Goal: Information Seeking & Learning: Find specific fact

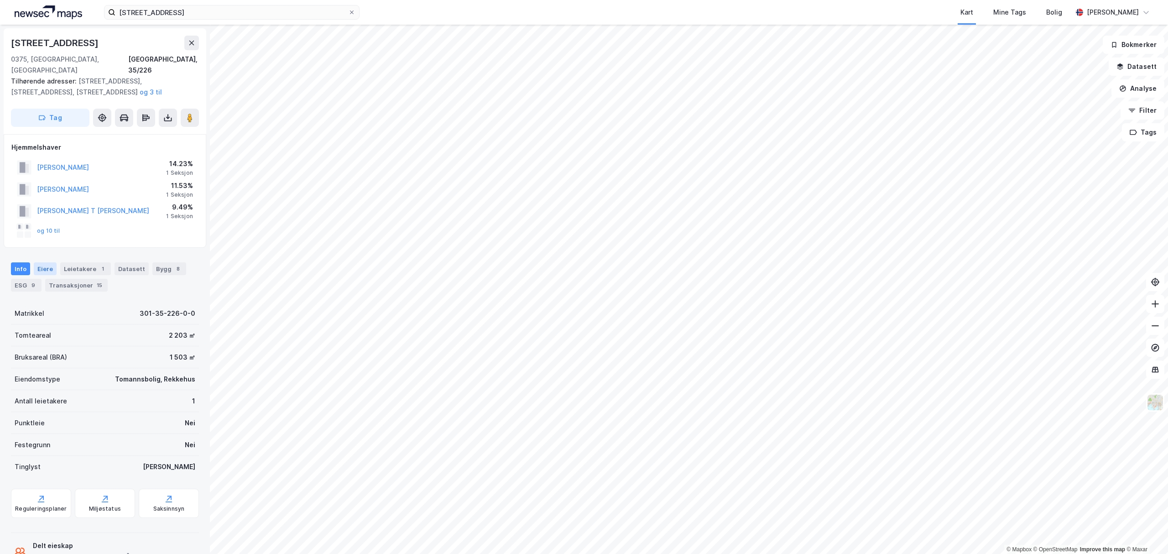
click at [43, 262] on div "Eiere" at bounding box center [45, 268] width 23 height 13
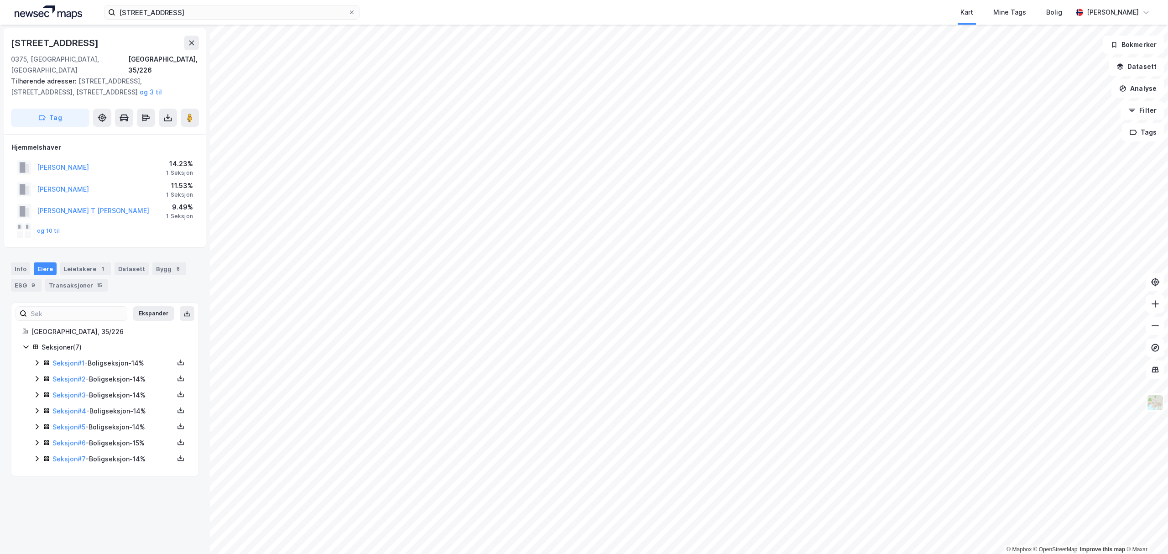
click at [36, 359] on icon at bounding box center [36, 362] width 7 height 7
click at [37, 422] on icon at bounding box center [36, 425] width 7 height 7
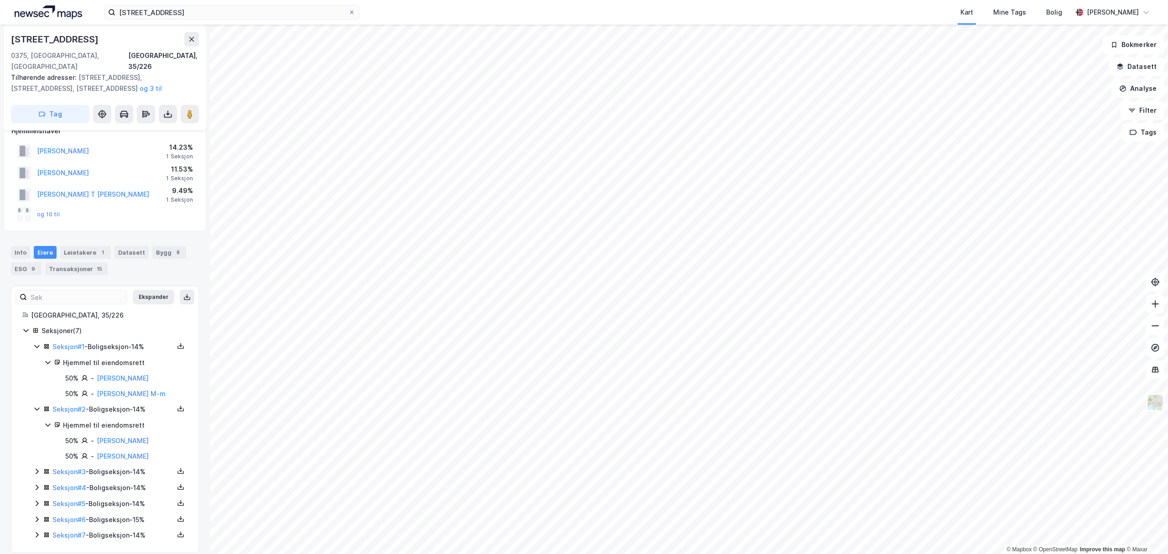
scroll to position [20, 0]
click at [36, 464] on icon at bounding box center [36, 467] width 7 height 7
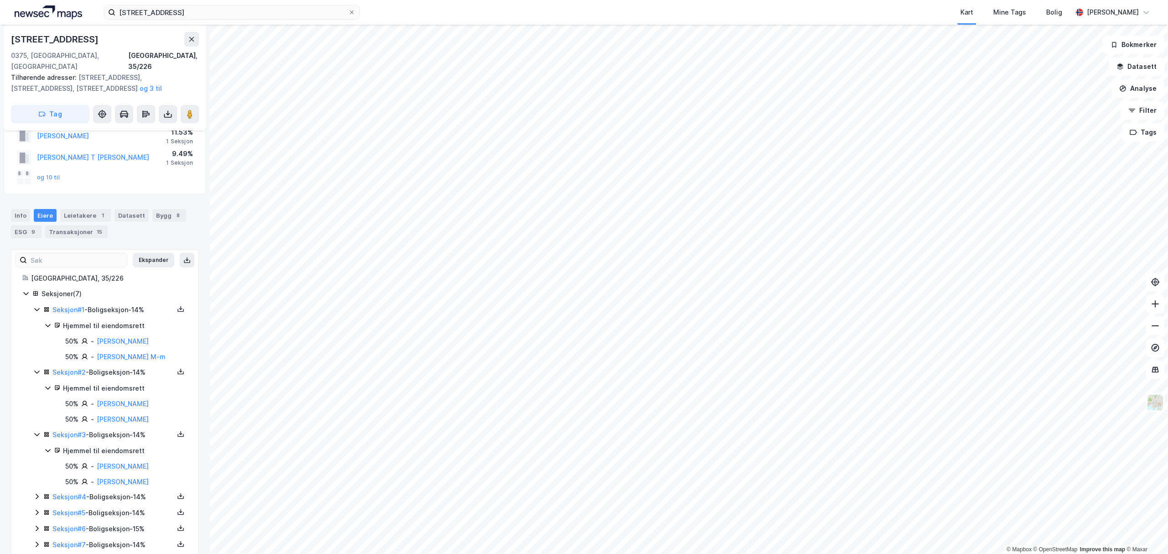
scroll to position [67, 0]
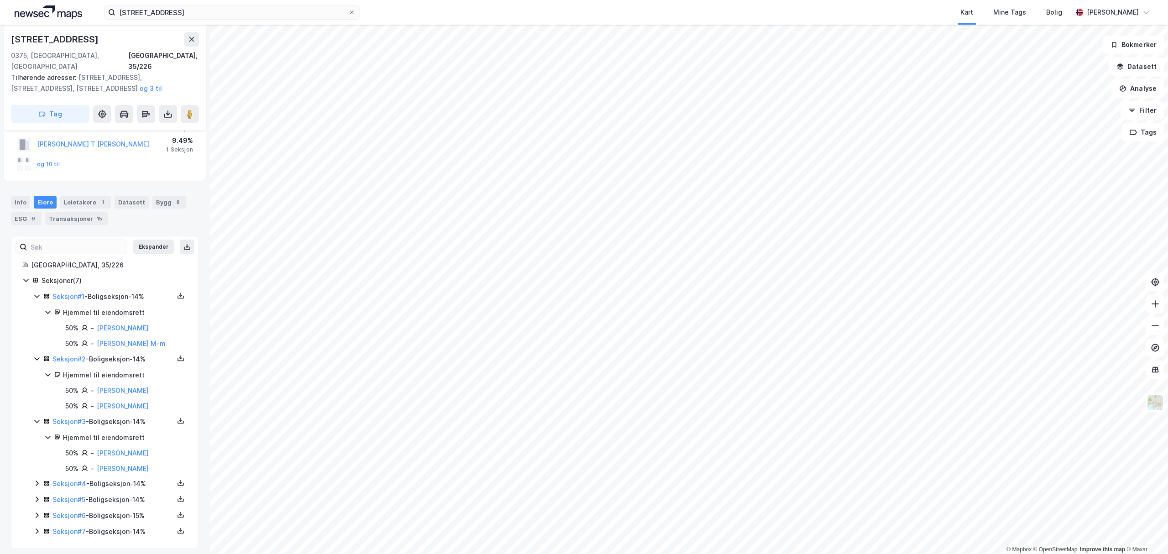
click at [37, 481] on icon at bounding box center [37, 483] width 3 height 5
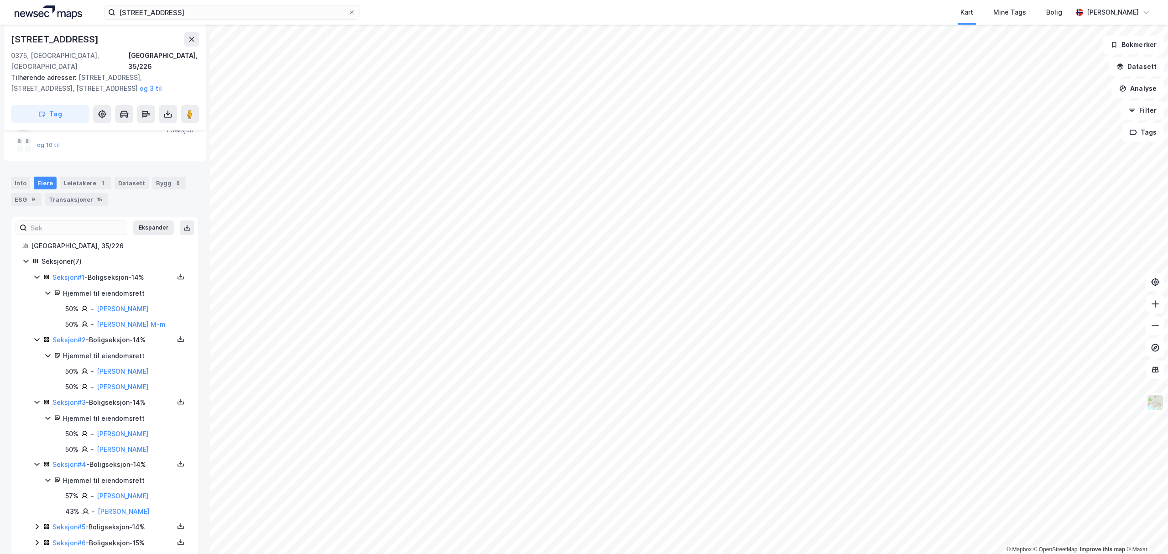
scroll to position [114, 0]
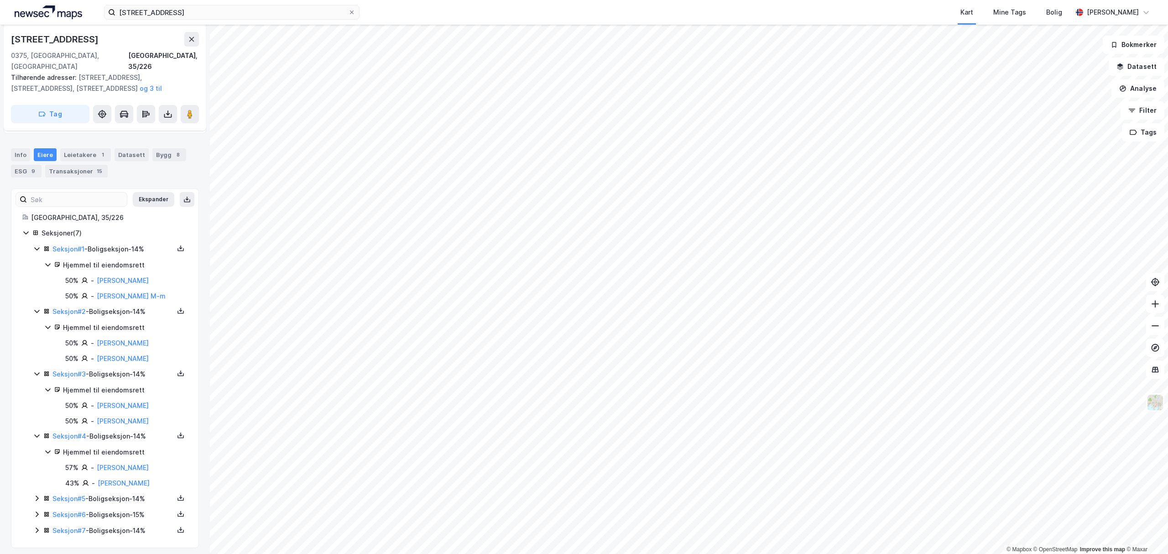
click at [33, 495] on icon at bounding box center [36, 498] width 7 height 7
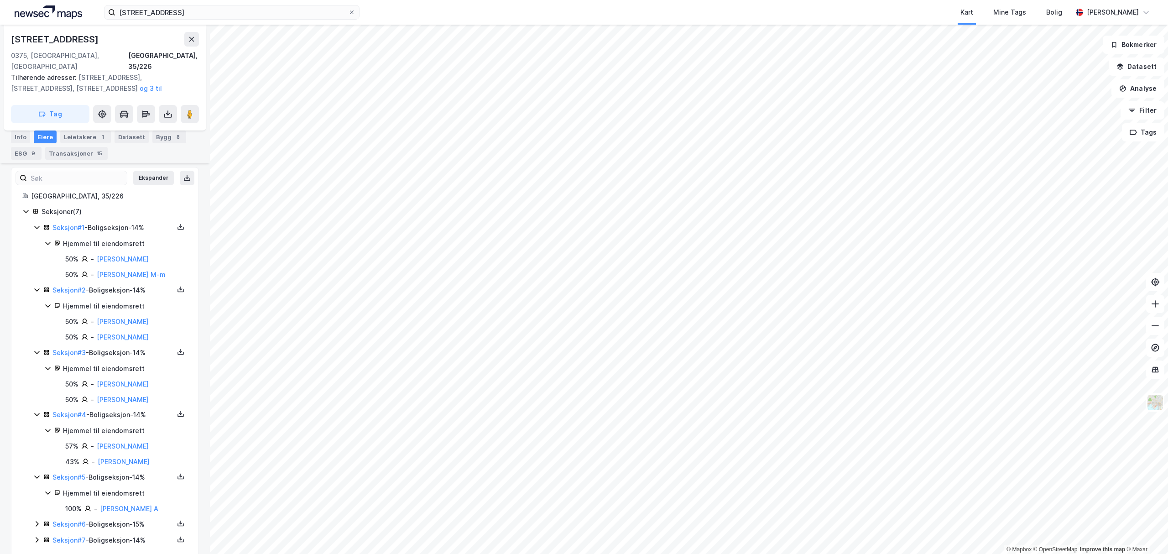
scroll to position [145, 0]
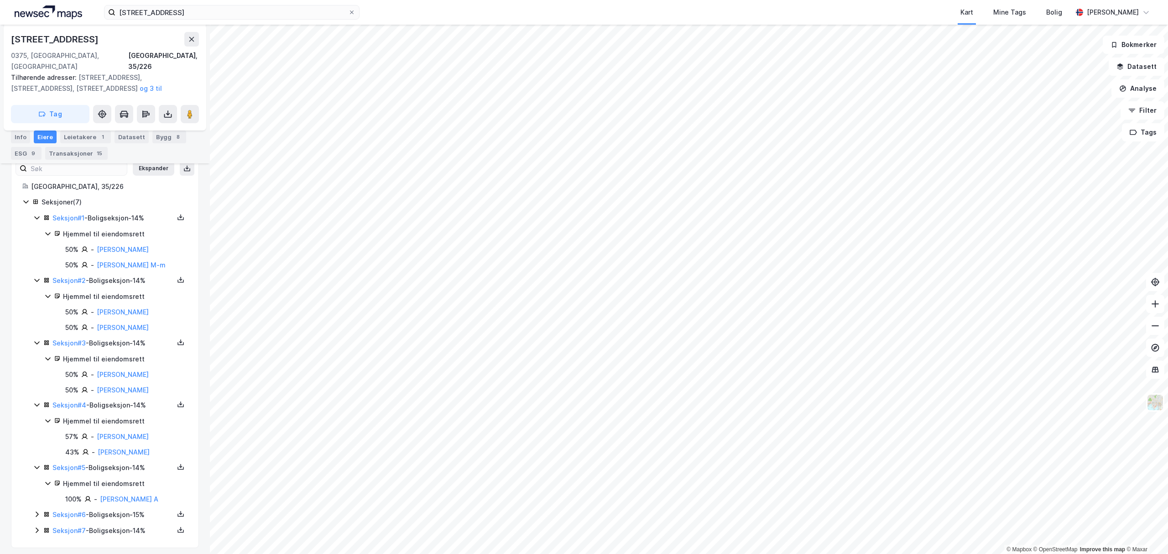
click at [37, 512] on icon at bounding box center [36, 514] width 7 height 7
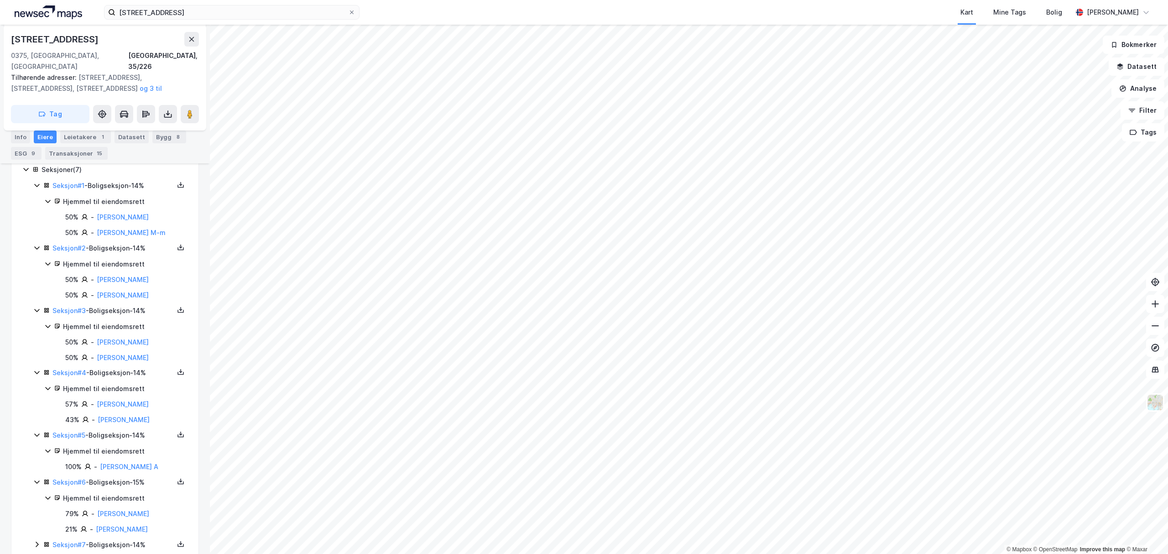
scroll to position [192, 0]
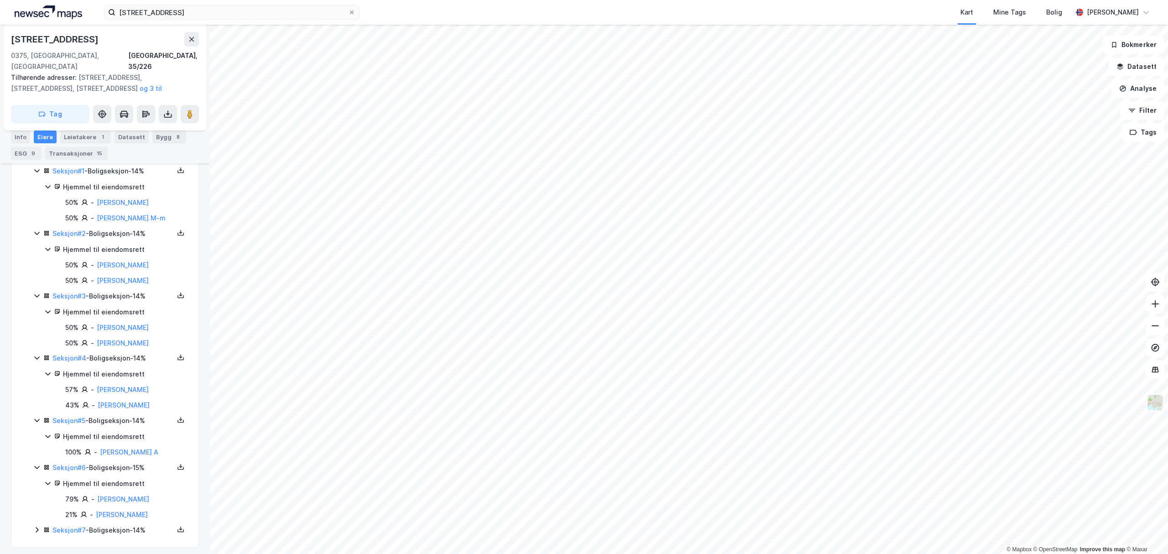
click at [37, 527] on icon at bounding box center [37, 529] width 3 height 5
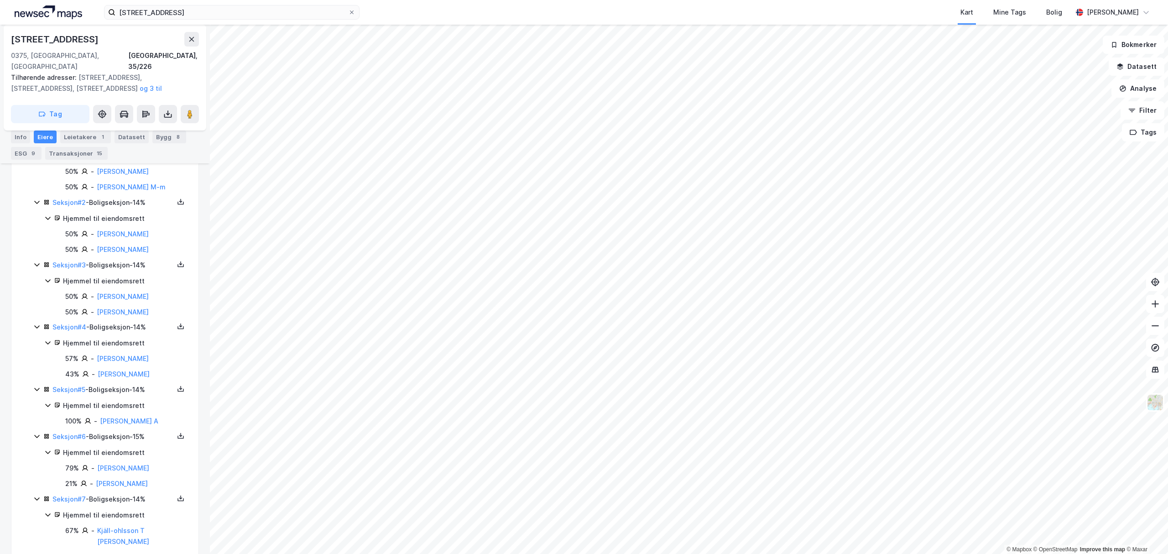
scroll to position [239, 0]
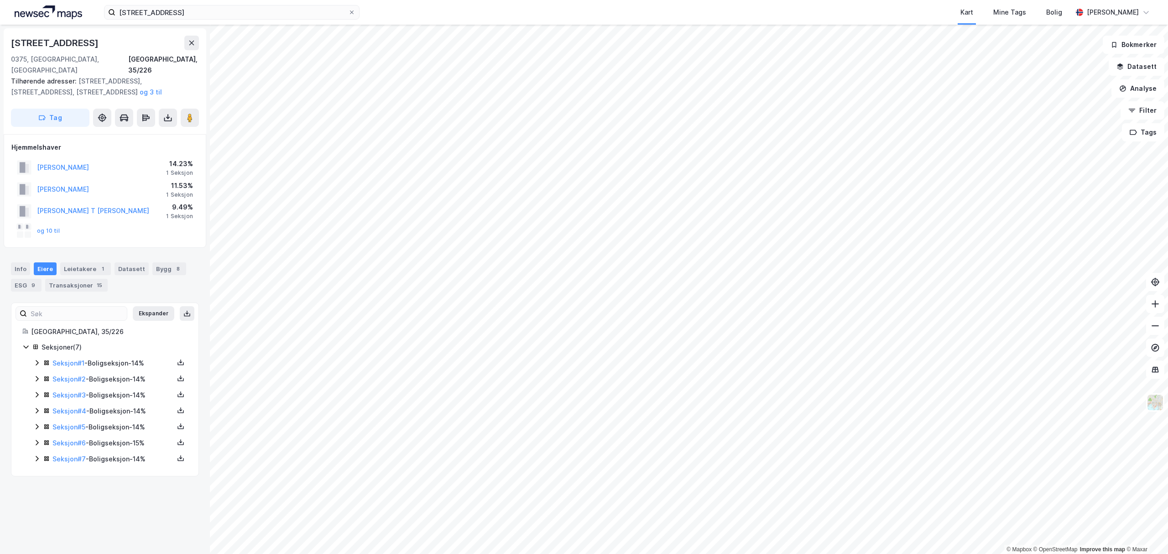
click at [33, 455] on icon at bounding box center [36, 458] width 7 height 7
click at [35, 439] on icon at bounding box center [36, 442] width 7 height 7
